Goal: Information Seeking & Learning: Find specific fact

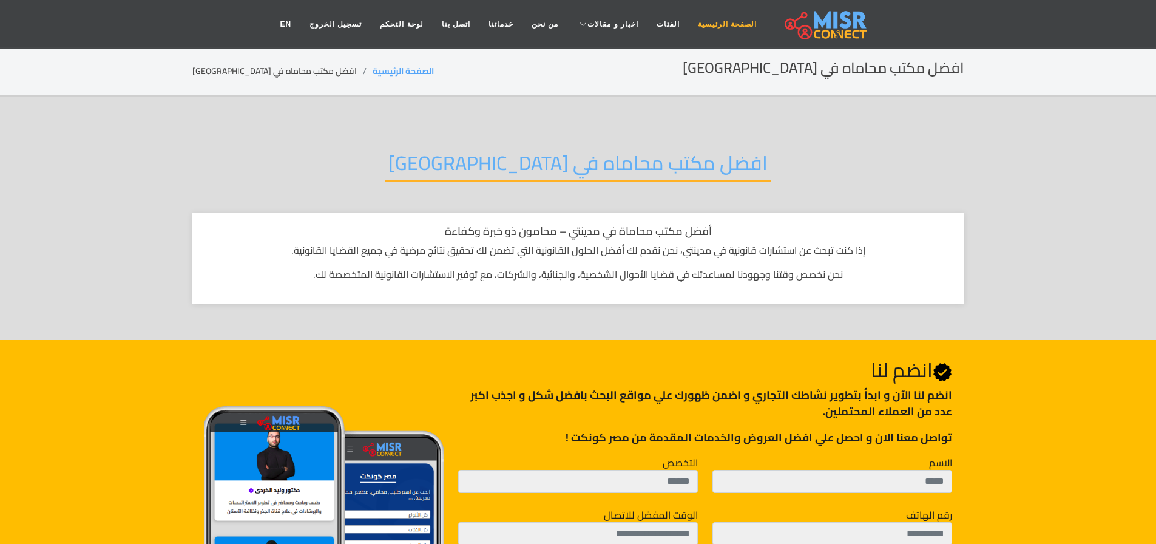
click at [701, 25] on link "الصفحة الرئيسية" at bounding box center [727, 24] width 77 height 23
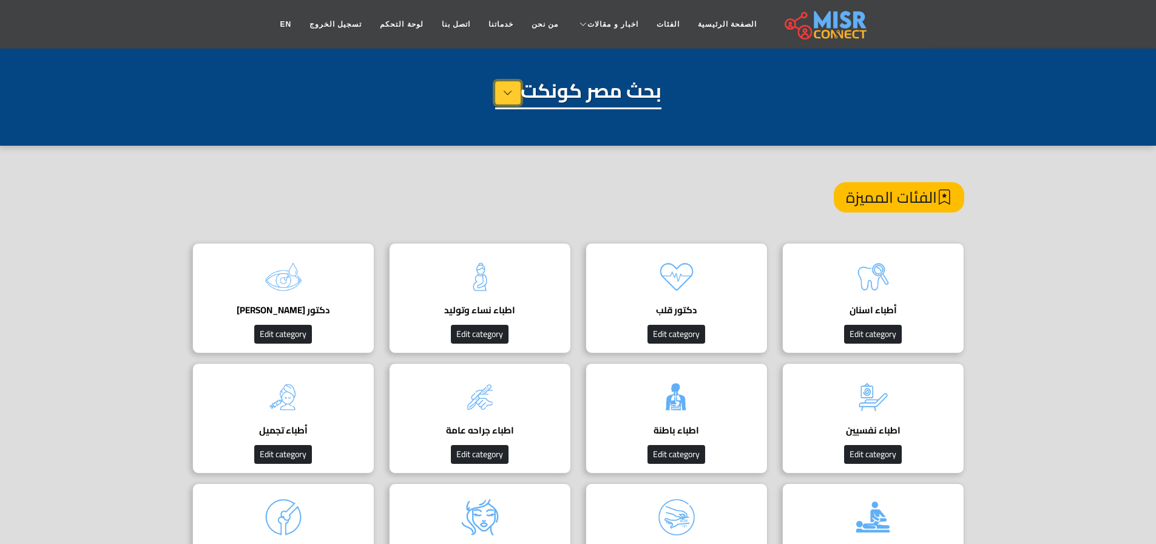
click at [503, 92] on icon at bounding box center [508, 93] width 10 height 18
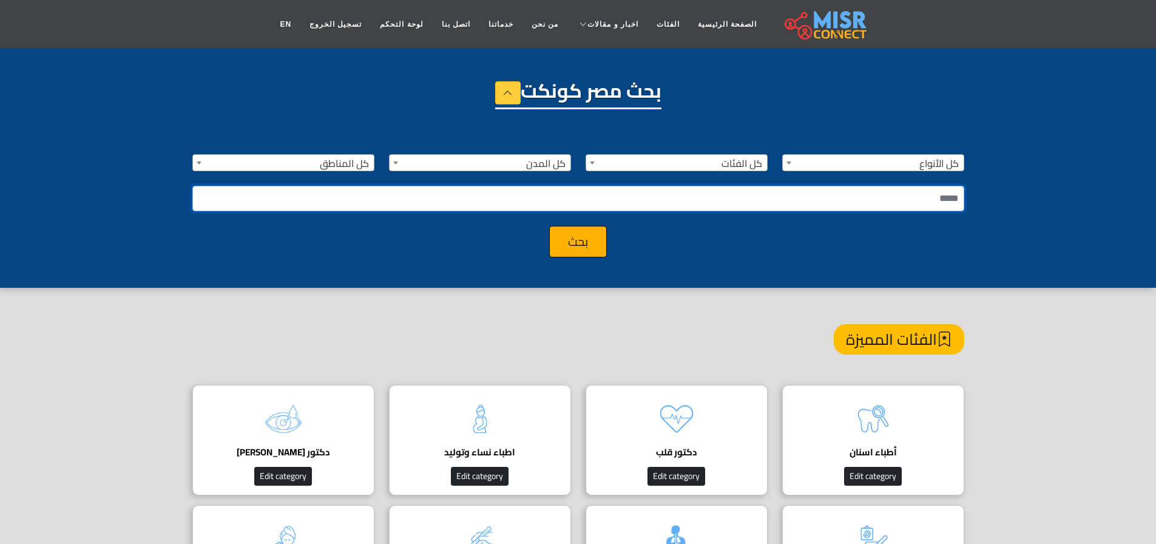
click at [736, 206] on input "text" at bounding box center [578, 198] width 772 height 25
type input "*****"
click at [549, 226] on button "بحث" at bounding box center [578, 242] width 58 height 32
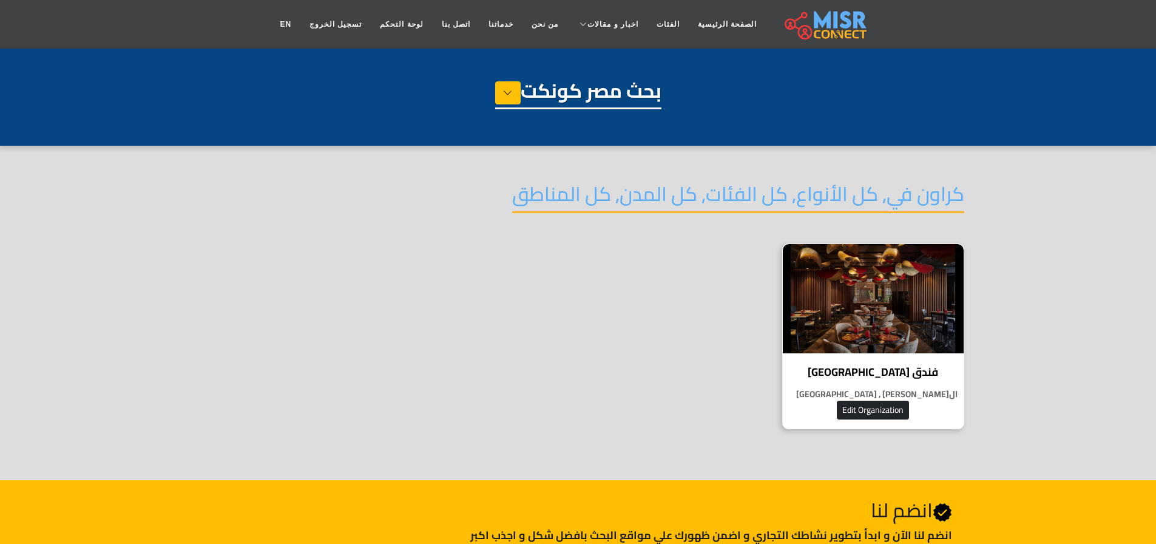
click at [852, 332] on img at bounding box center [873, 298] width 181 height 109
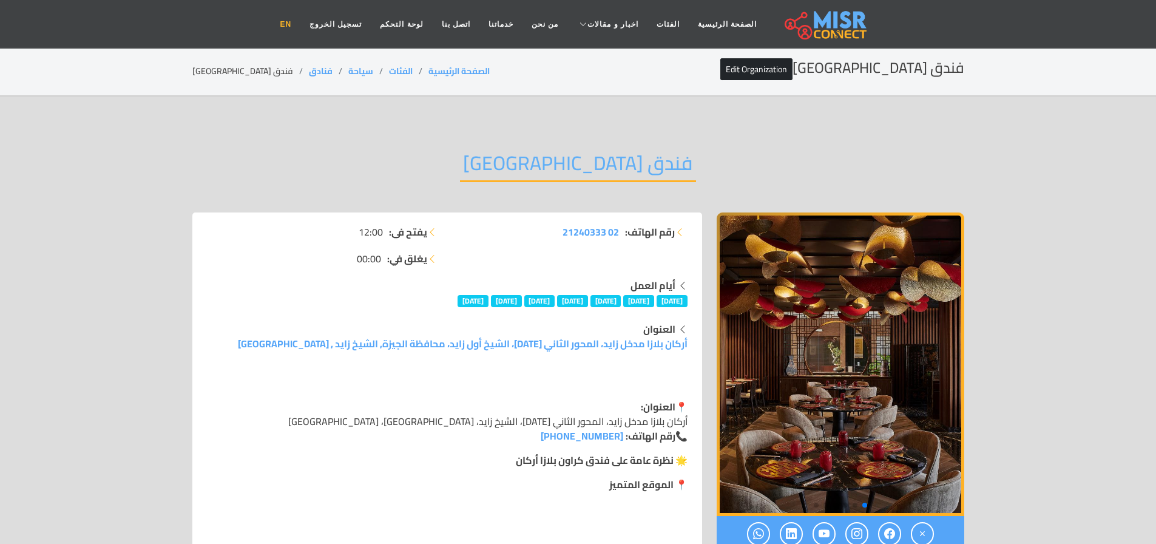
click at [301, 30] on link "EN" at bounding box center [286, 24] width 30 height 23
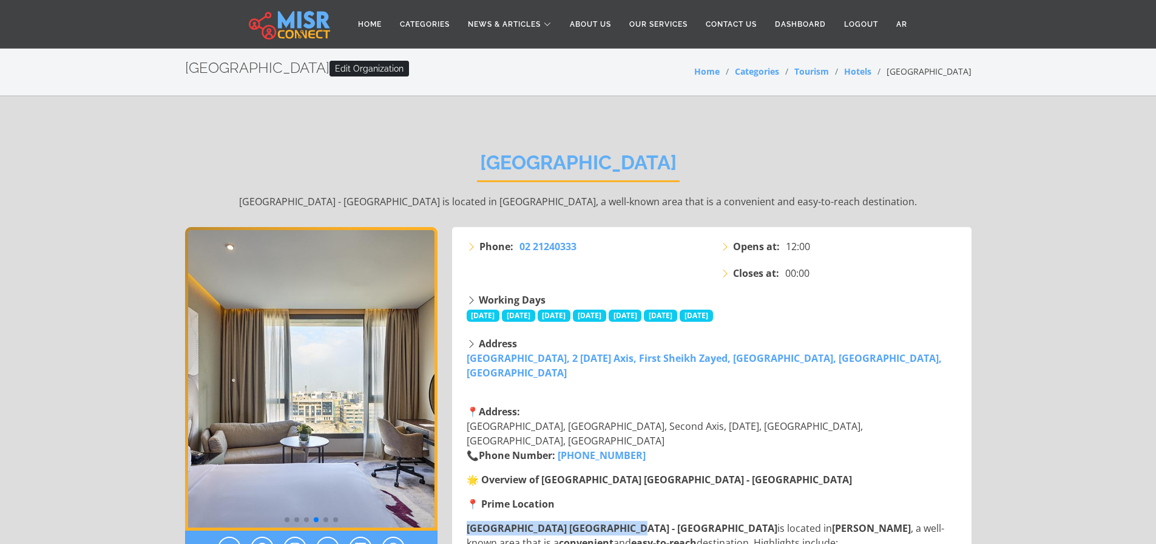
drag, startPoint x: 469, startPoint y: 512, endPoint x: 625, endPoint y: 512, distance: 155.4
click at [625, 521] on p "Crowne Plaza West Cairo - Arkan is located in Sheikh Zayed , a well-known area …" at bounding box center [713, 535] width 493 height 29
copy strong "Crowne Plaza West Cairo - Arkan"
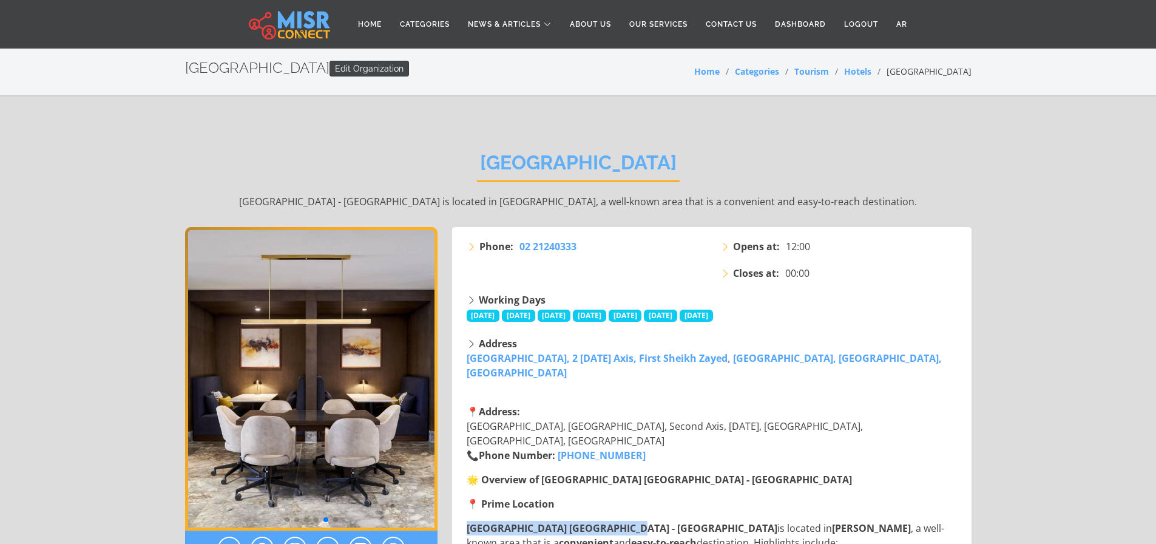
click at [333, 70] on link "Edit Organization" at bounding box center [370, 69] width 80 height 16
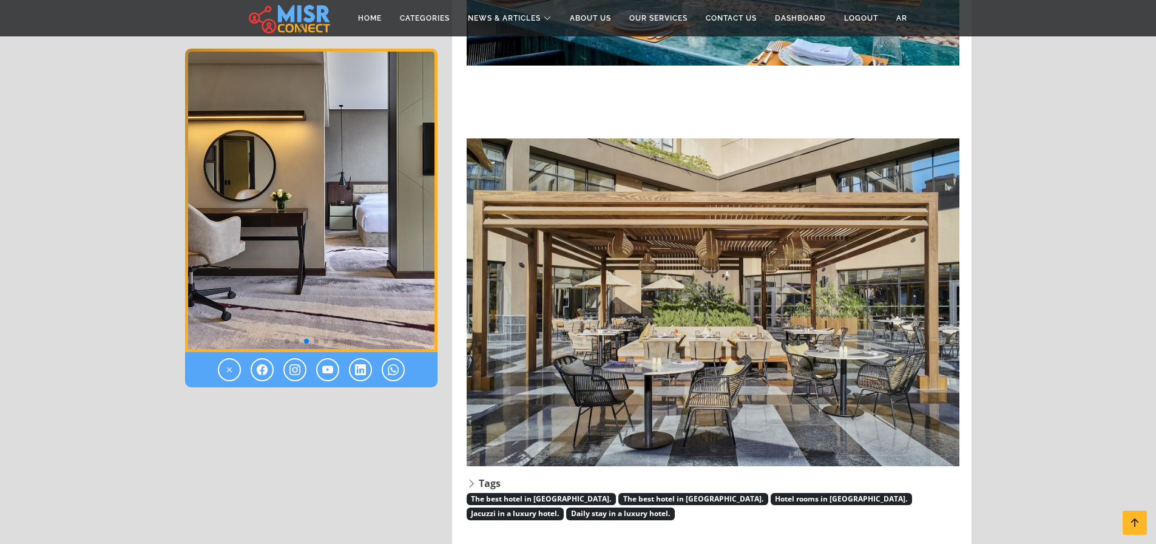
scroll to position [1549, 0]
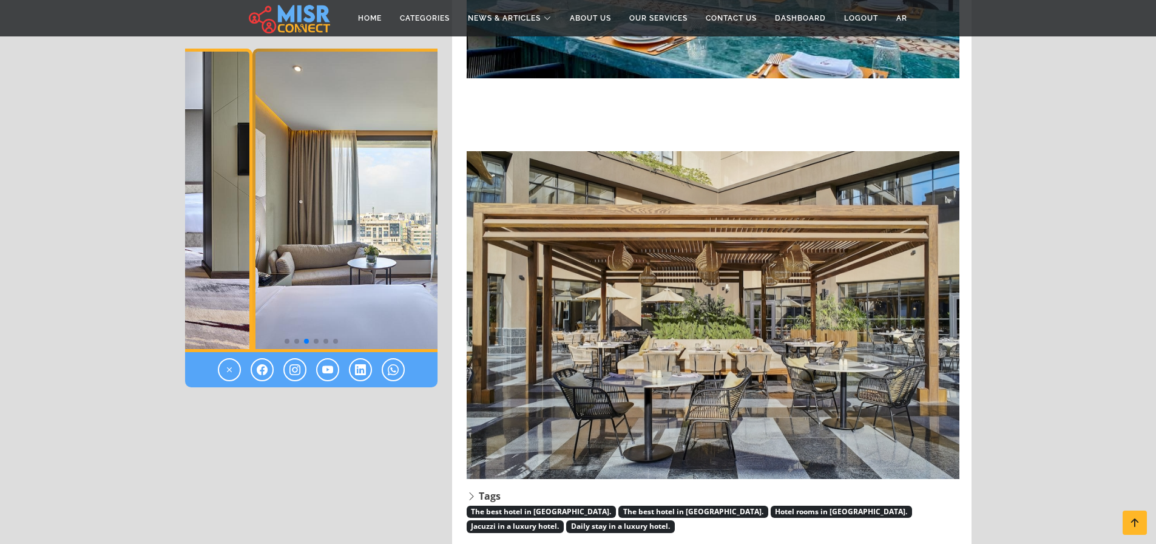
click at [192, 223] on img "3 / 6" at bounding box center [126, 201] width 253 height 304
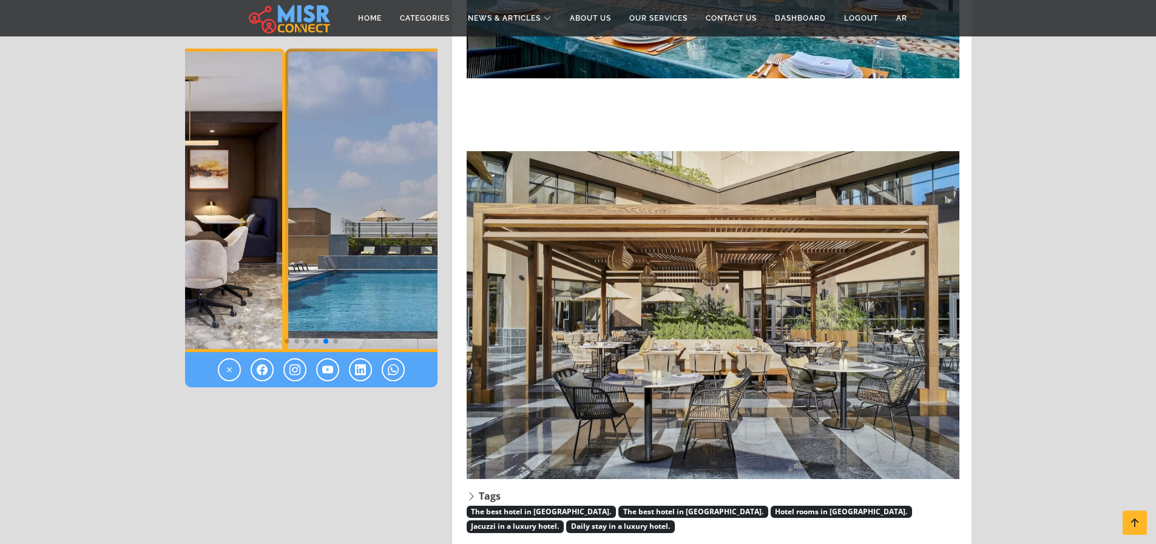
click at [206, 223] on img "5 / 6" at bounding box center [159, 201] width 253 height 304
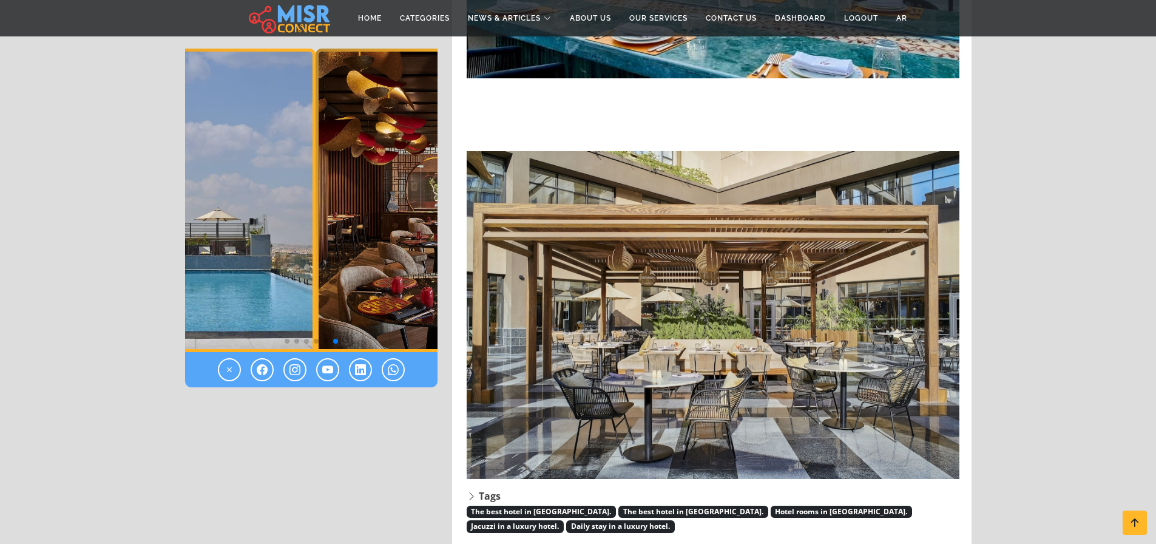
click at [202, 249] on img "6 / 6" at bounding box center [189, 201] width 253 height 304
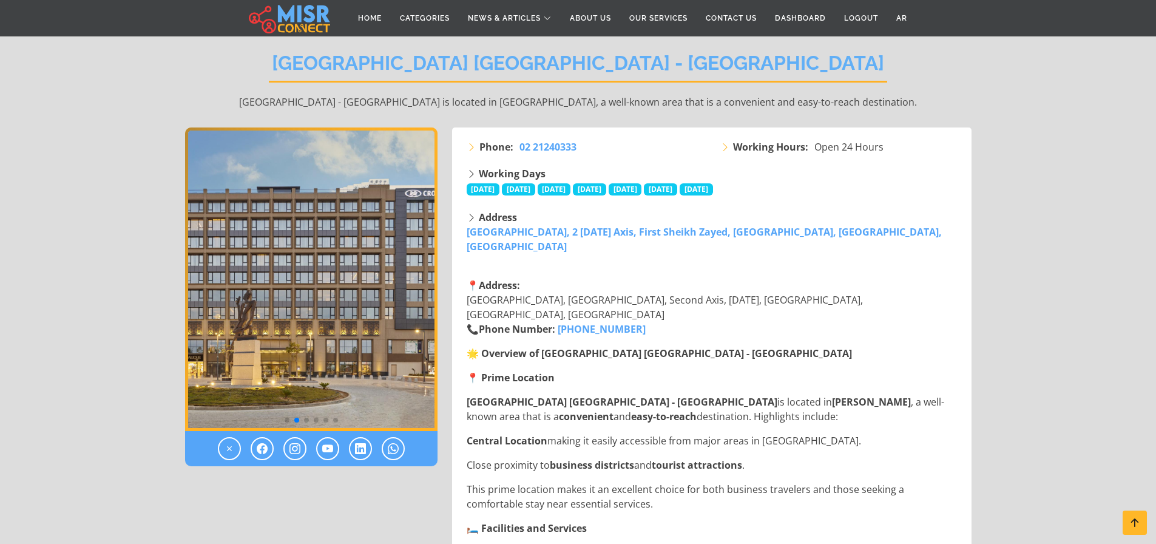
scroll to position [28, 0]
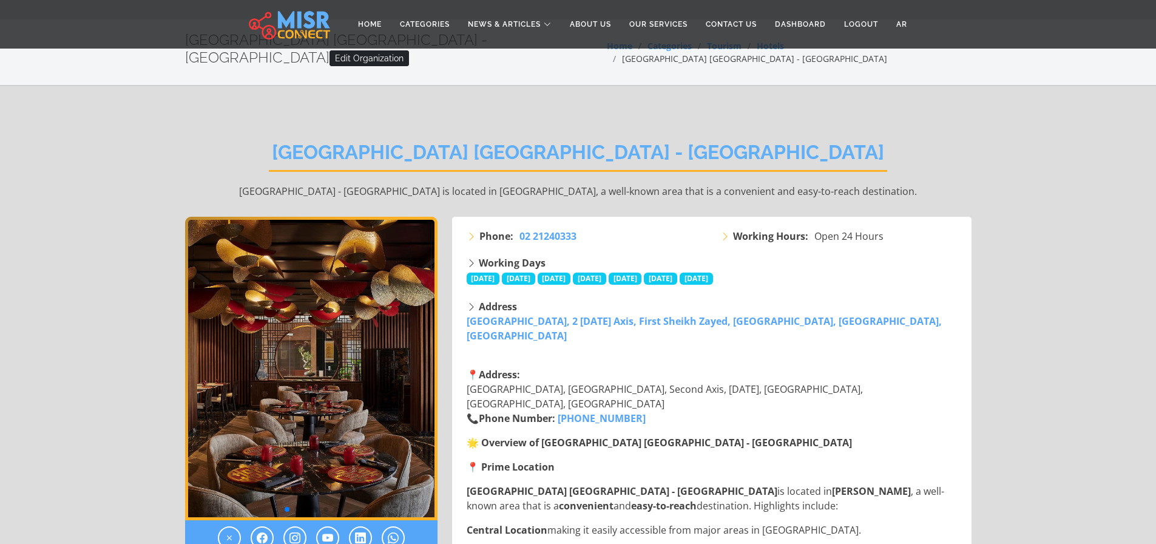
scroll to position [28, 0]
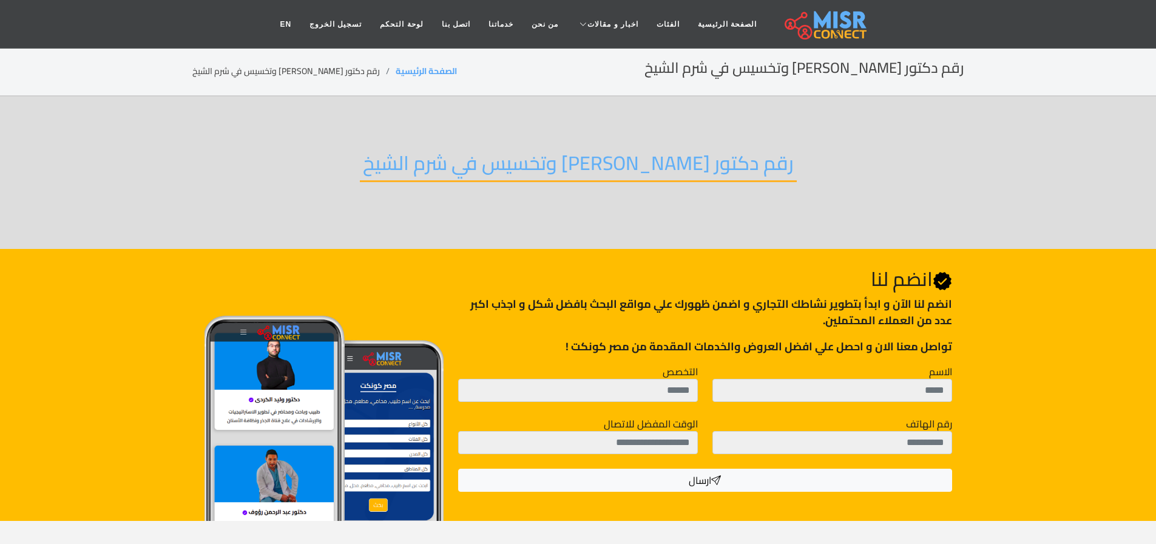
click at [495, 174] on h2 "رقم دكتور [PERSON_NAME] وتخسيس في شرم الشيخ" at bounding box center [578, 166] width 437 height 31
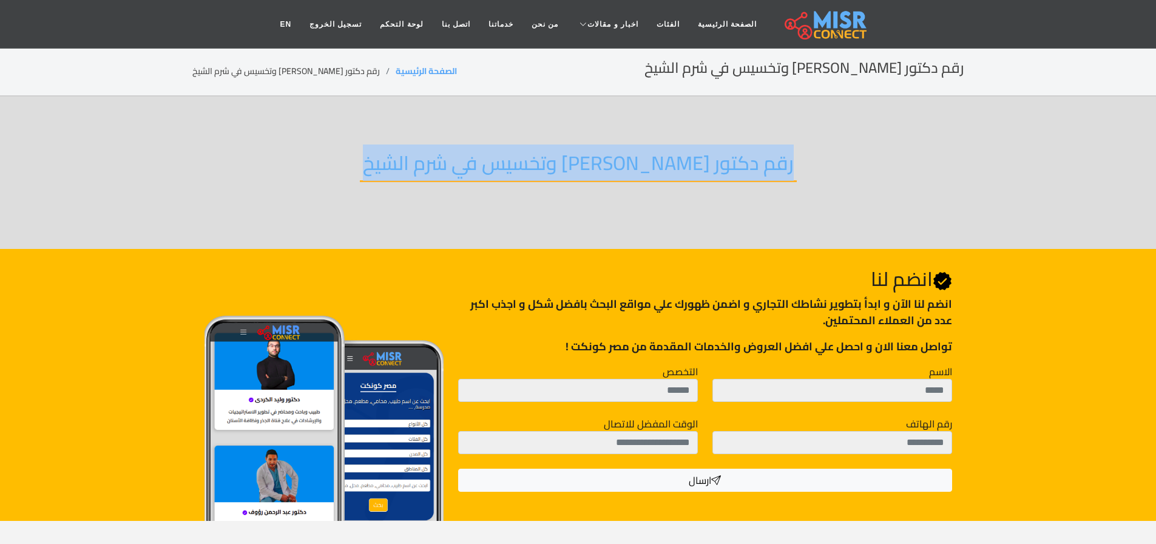
copy body "رقم دكتور [PERSON_NAME] وتخسيس في شرم الشيخ"
click at [495, 174] on h2 "رقم دكتور [PERSON_NAME] وتخسيس في شرم الشيخ" at bounding box center [578, 166] width 437 height 31
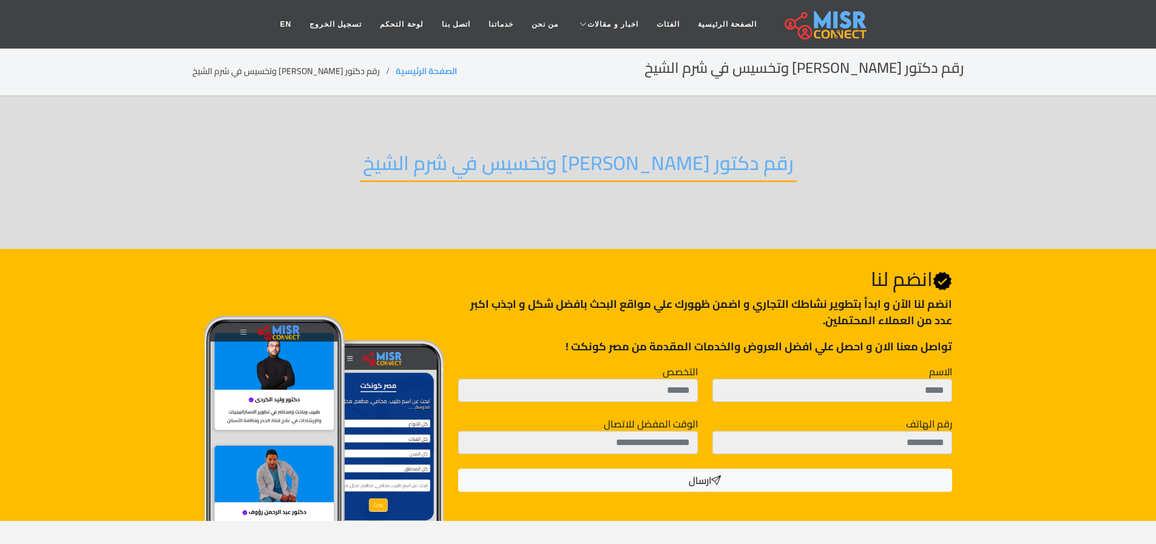
click at [625, 121] on section "رقم دكتور [PERSON_NAME] وتخسيس في شرم الشيخ" at bounding box center [578, 173] width 1156 height 152
